Goal: Information Seeking & Learning: Learn about a topic

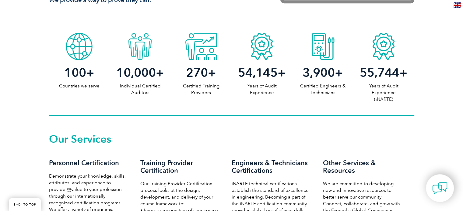
scroll to position [365, 0]
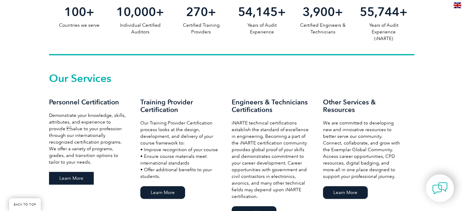
click at [74, 178] on link "Learn More" at bounding box center [71, 178] width 45 height 13
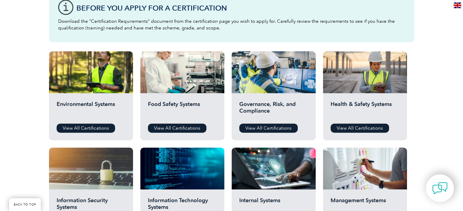
scroll to position [183, 0]
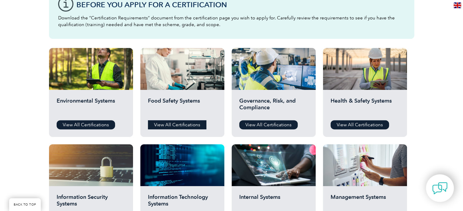
click at [187, 127] on link "View All Certifications" at bounding box center [177, 124] width 58 height 9
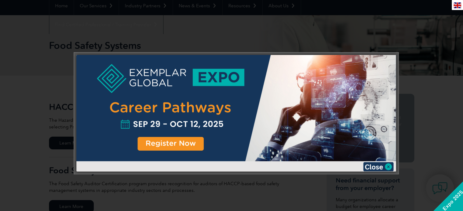
scroll to position [61, 0]
click at [387, 165] on img at bounding box center [378, 166] width 30 height 9
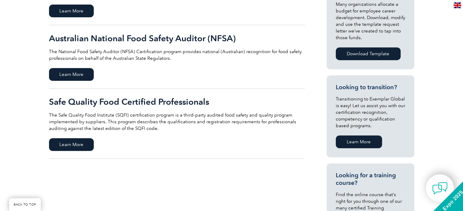
scroll to position [274, 0]
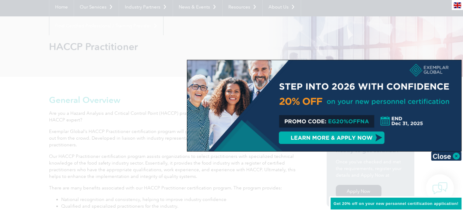
scroll to position [61, 0]
click at [334, 120] on div at bounding box center [324, 105] width 274 height 91
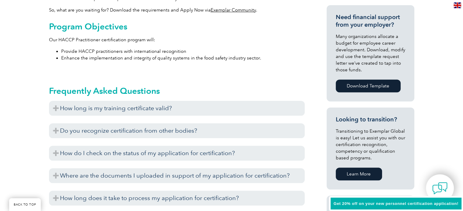
scroll to position [274, 0]
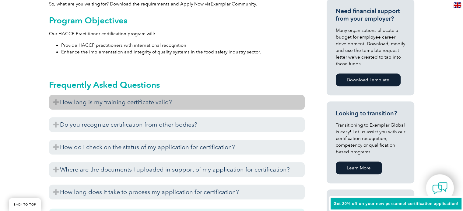
click at [144, 99] on h3 "How long is my training certificate valid?" at bounding box center [177, 102] width 256 height 15
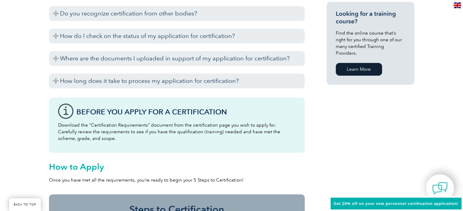
scroll to position [456, 0]
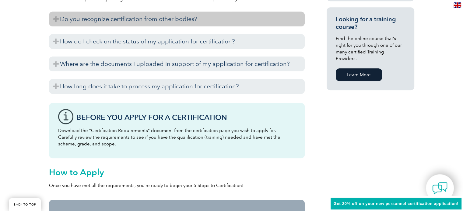
click at [128, 22] on h3 "Do you recognize certification from other bodies?" at bounding box center [177, 19] width 256 height 15
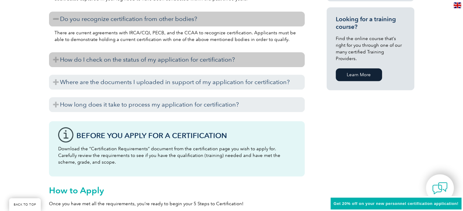
click at [153, 59] on h3 "How do I check on the status of my application for certification?" at bounding box center [177, 59] width 256 height 15
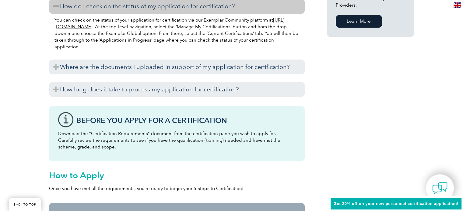
scroll to position [517, 0]
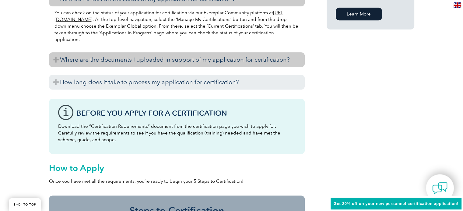
click at [155, 60] on h3 "Where are the documents I uploaded in support of my application for certificati…" at bounding box center [177, 59] width 256 height 15
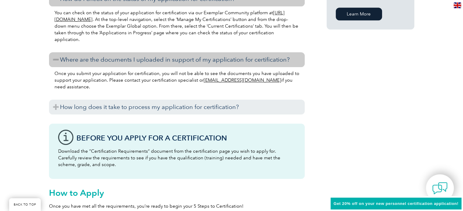
scroll to position [548, 0]
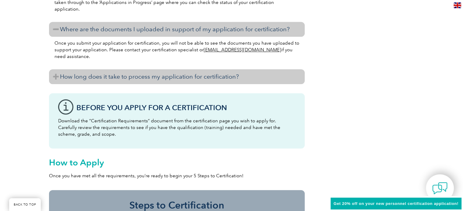
click at [151, 78] on h3 "How long does it take to process my application for certification?" at bounding box center [177, 76] width 256 height 15
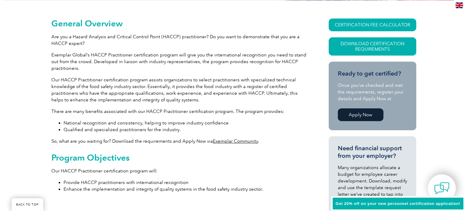
scroll to position [122, 0]
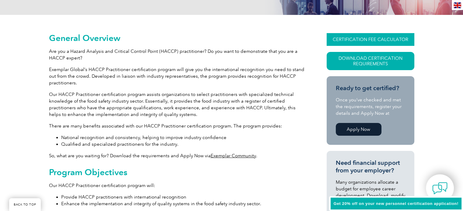
click at [337, 40] on link "CERTIFICATION FEE CALCULATOR" at bounding box center [370, 39] width 88 height 13
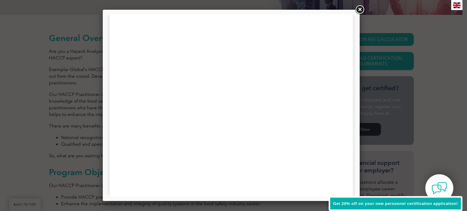
scroll to position [77, 0]
click at [115, 58] on div at bounding box center [231, 173] width 243 height 473
